Goal: Information Seeking & Learning: Learn about a topic

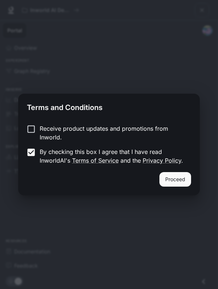
click at [174, 182] on button "Proceed" at bounding box center [175, 179] width 32 height 15
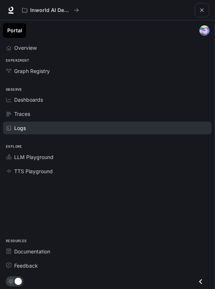
scroll to position [51, 0]
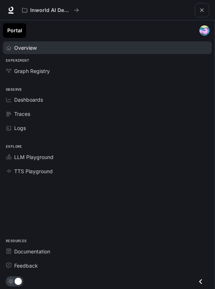
click at [112, 50] on div "Overview" at bounding box center [111, 48] width 194 height 8
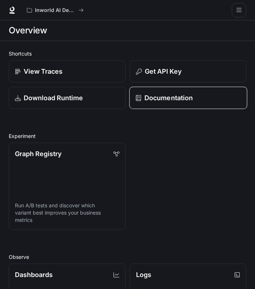
click at [145, 101] on p "Documentation" at bounding box center [168, 98] width 48 height 10
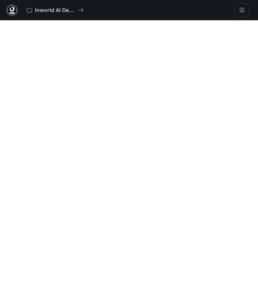
click at [15, 12] on icon at bounding box center [11, 10] width 7 height 7
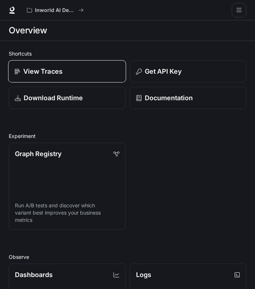
click at [52, 74] on p "View Traces" at bounding box center [42, 72] width 39 height 10
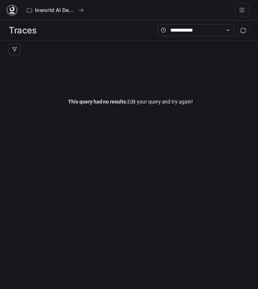
click at [11, 9] on icon at bounding box center [11, 10] width 7 height 7
